Goal: Transaction & Acquisition: Purchase product/service

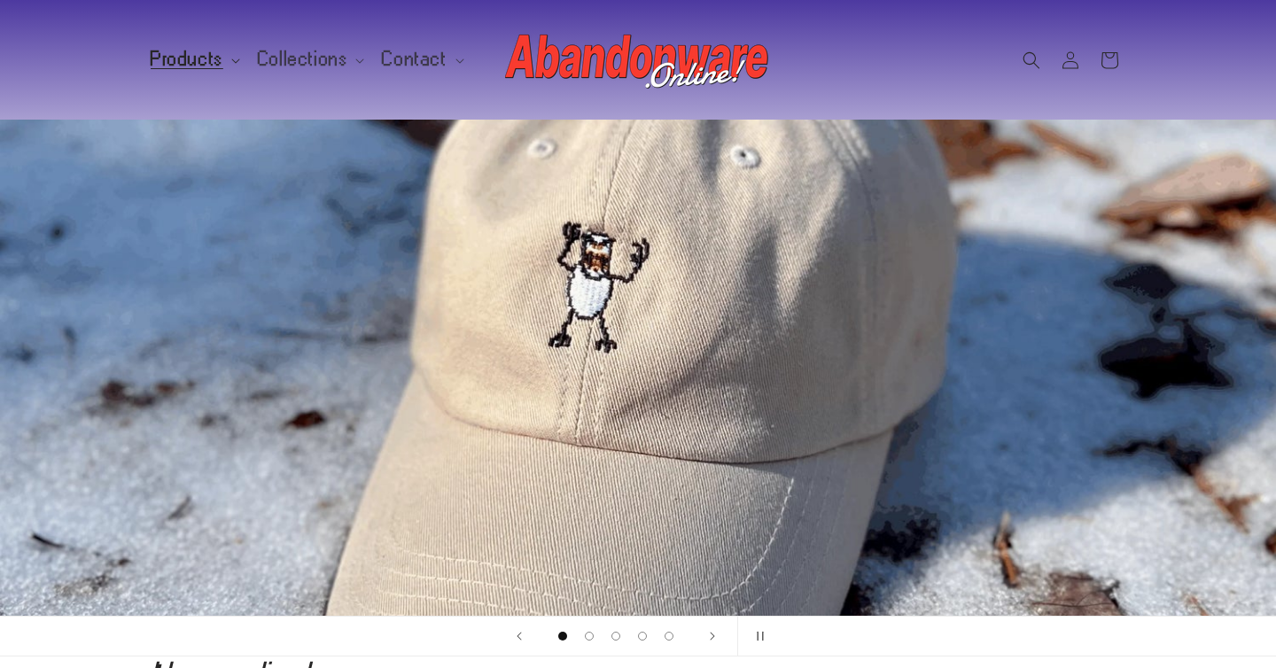
click at [183, 59] on span "Products" at bounding box center [187, 59] width 73 height 16
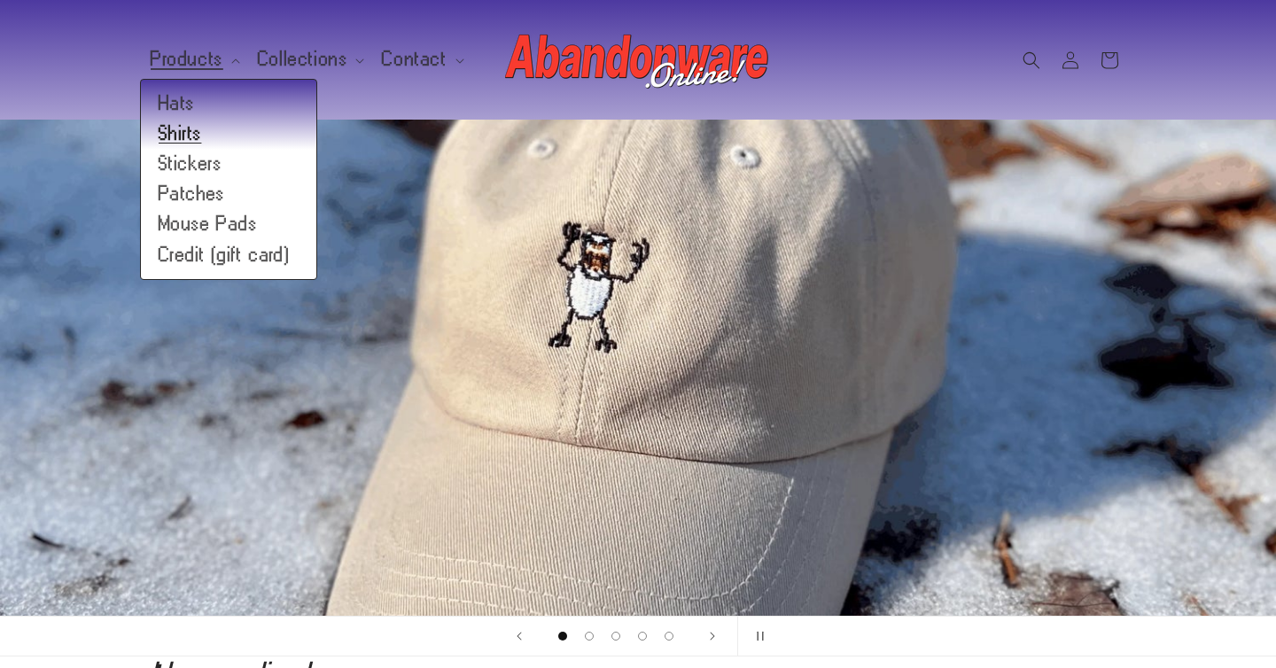
click at [194, 136] on link "Shirts" at bounding box center [228, 134] width 175 height 30
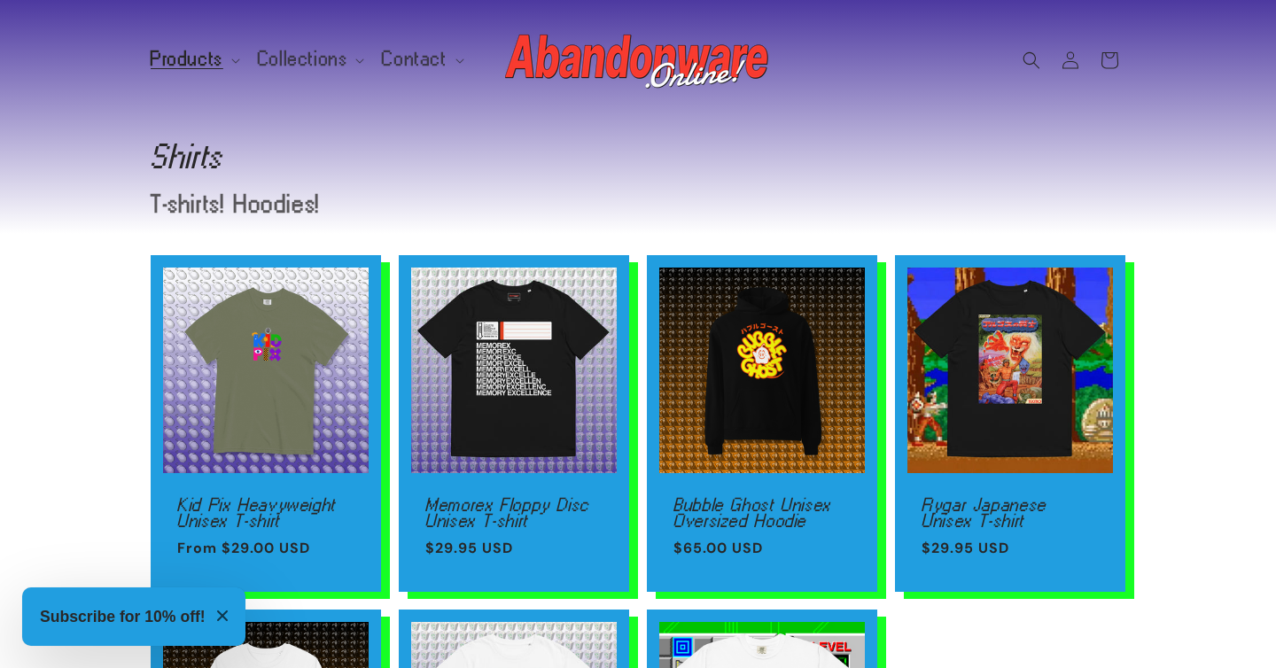
click at [604, 82] on img at bounding box center [638, 60] width 266 height 71
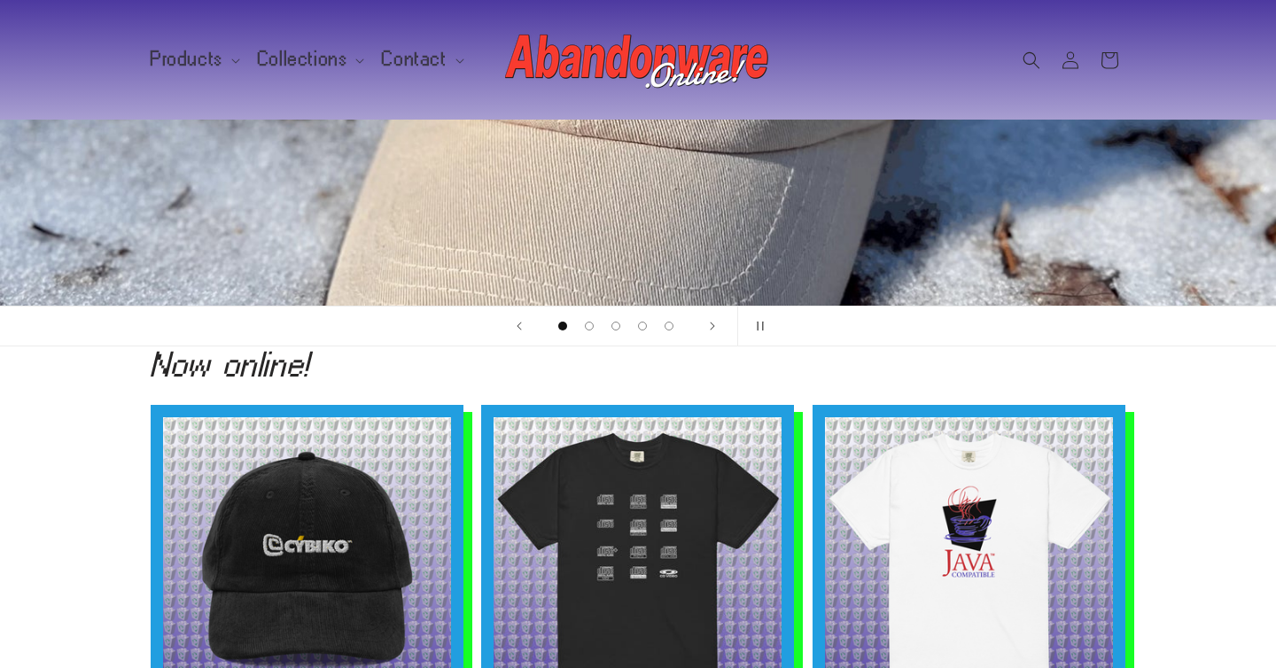
scroll to position [308, 0]
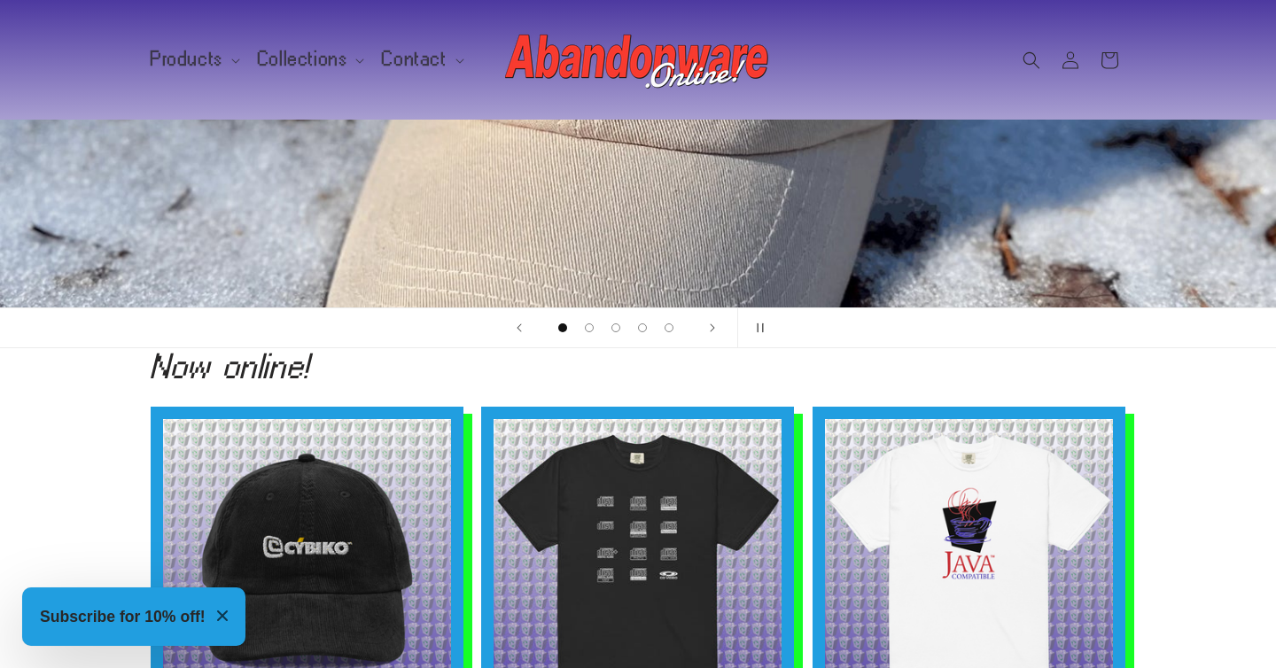
click at [228, 612] on icon "Close modal" at bounding box center [222, 616] width 11 height 11
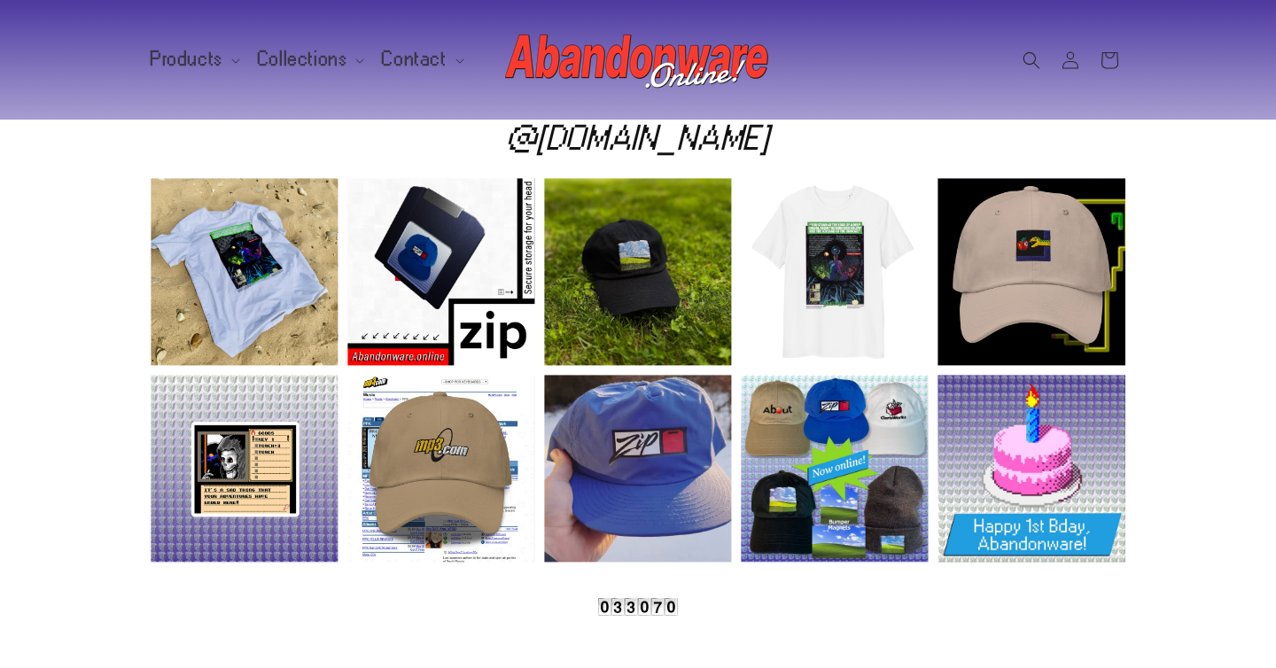
scroll to position [0, 1276]
click at [207, 222] on div "Instagram post opens in a popup" at bounding box center [244, 271] width 187 height 187
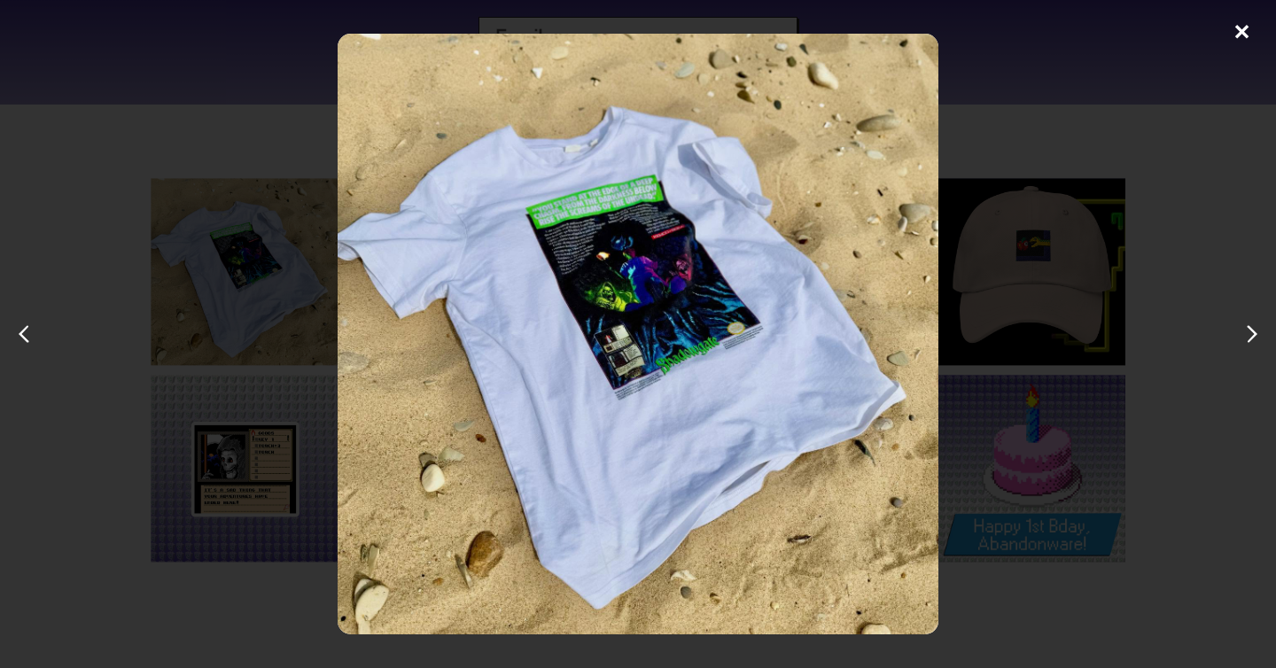
click at [250, 167] on div "✕" at bounding box center [638, 334] width 1276 height 668
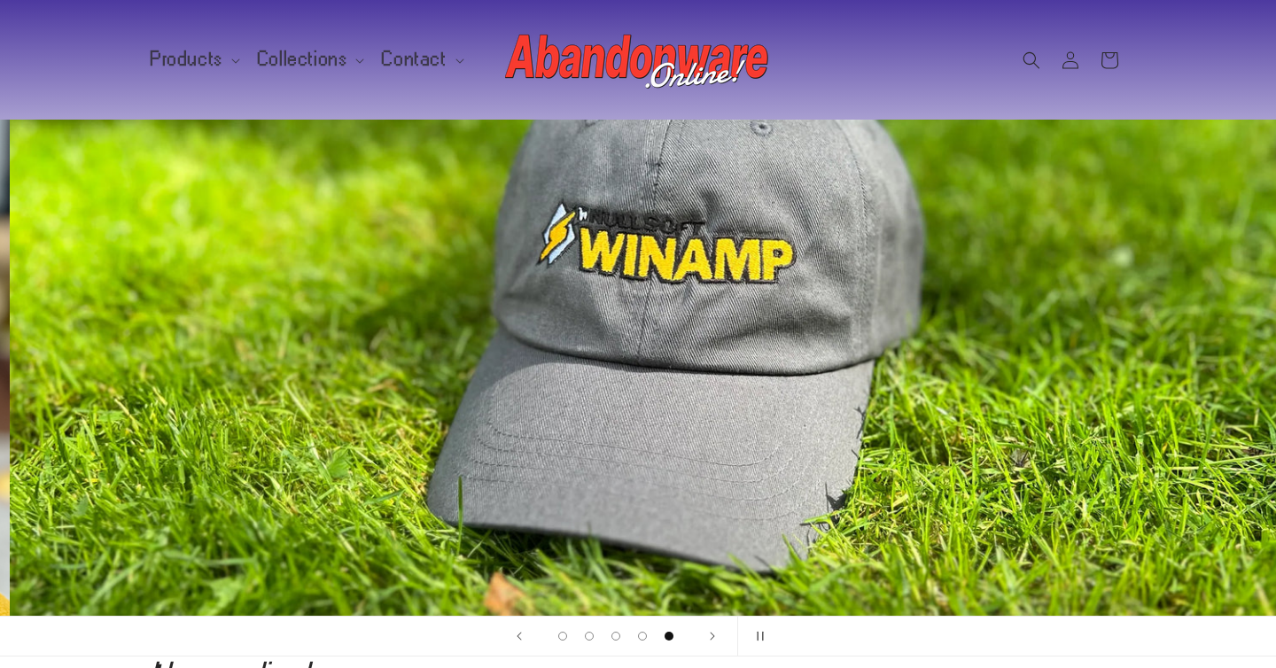
scroll to position [0, 5104]
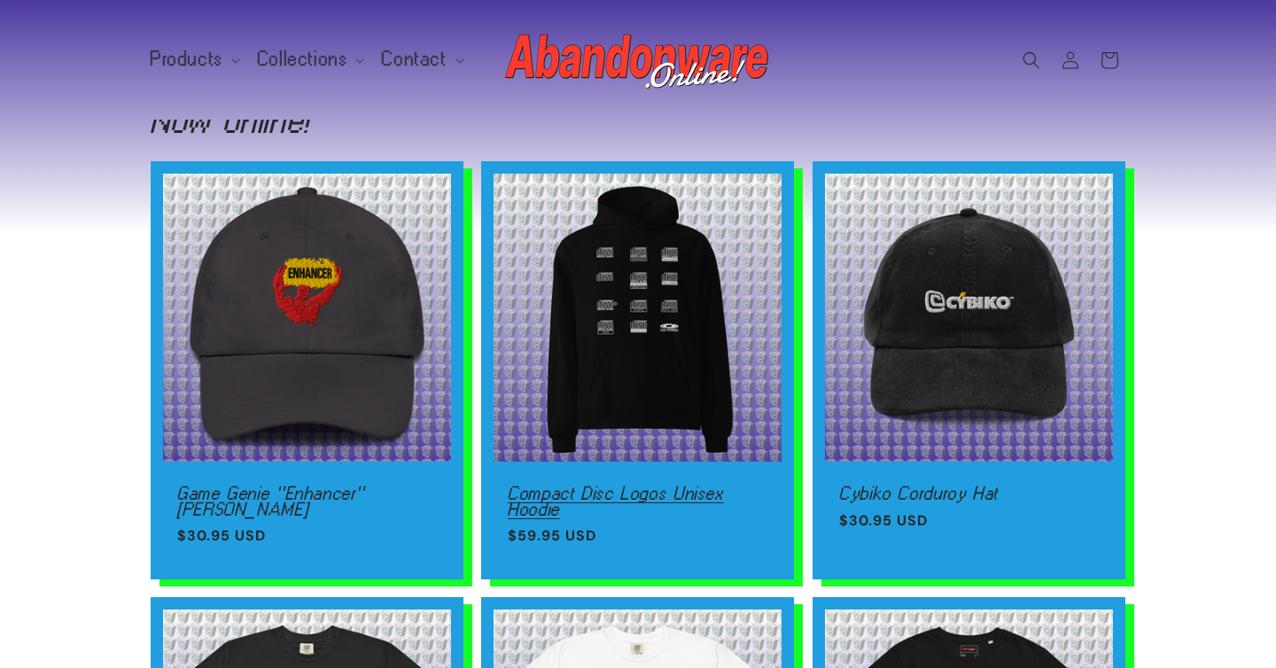
scroll to position [573, 0]
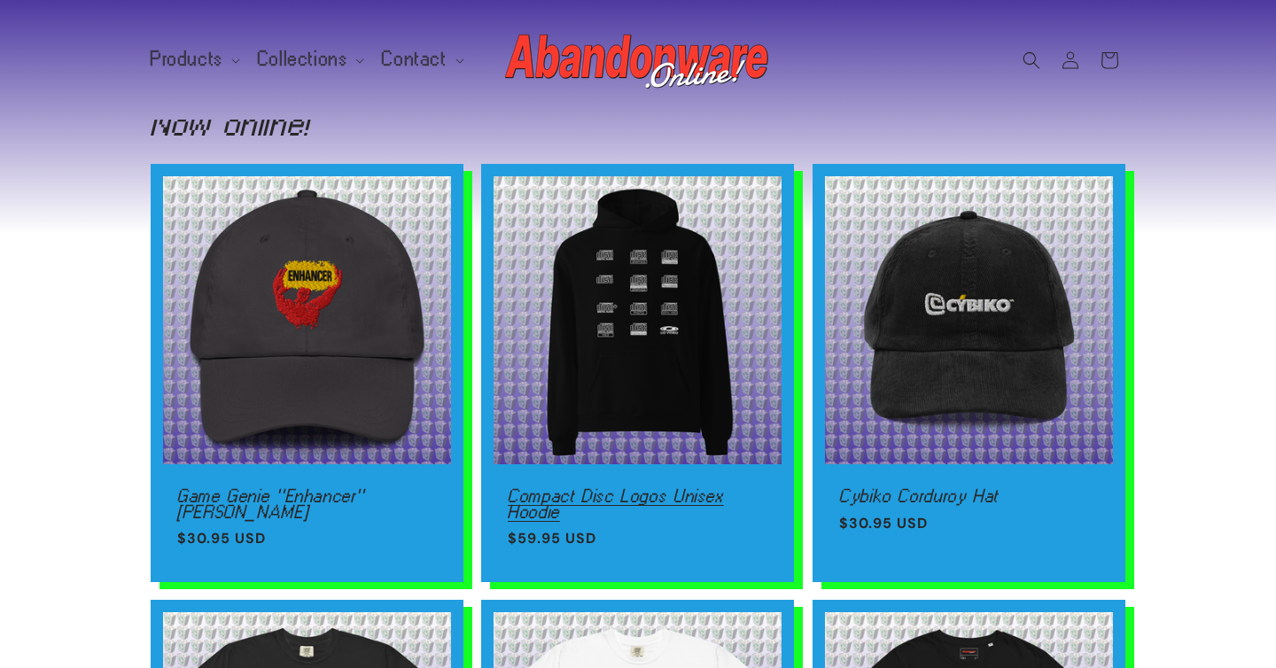
click at [700, 489] on link "Compact Disc Logos Unisex Hoodie" at bounding box center [638, 504] width 260 height 31
